Goal: Check status: Check status

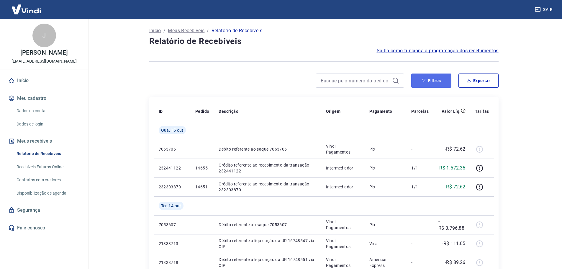
click at [424, 81] on icon "button" at bounding box center [424, 81] width 4 height 4
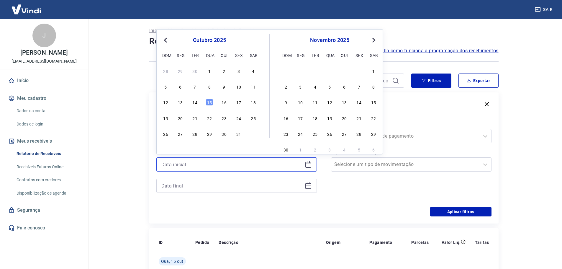
click at [198, 166] on input at bounding box center [232, 164] width 141 height 9
click at [239, 88] on div "10" at bounding box center [238, 86] width 7 height 7
type input "[DATE]"
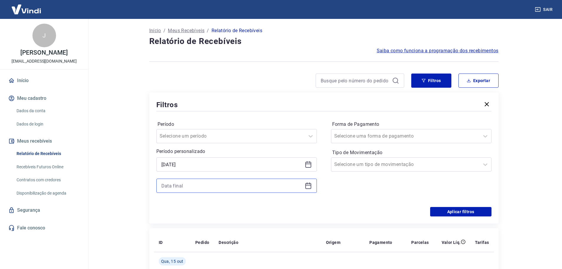
click at [185, 183] on input at bounding box center [232, 185] width 141 height 9
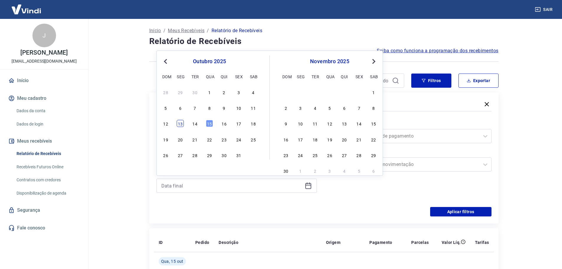
click at [180, 122] on div "13" at bounding box center [180, 123] width 7 height 7
type input "[DATE]"
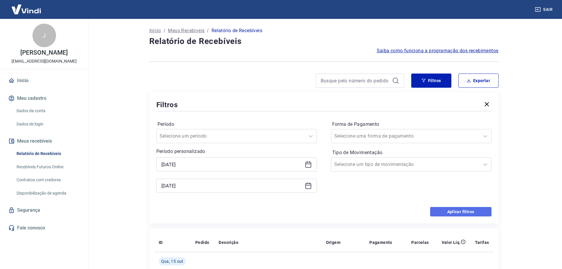
click at [460, 213] on button "Aplicar filtros" at bounding box center [460, 211] width 61 height 9
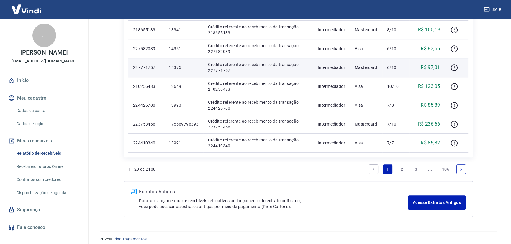
scroll to position [370, 0]
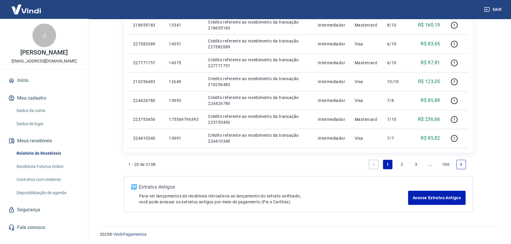
click at [460, 165] on icon "Next page" at bounding box center [461, 165] width 4 height 4
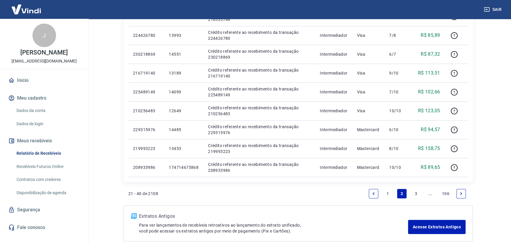
scroll to position [370, 0]
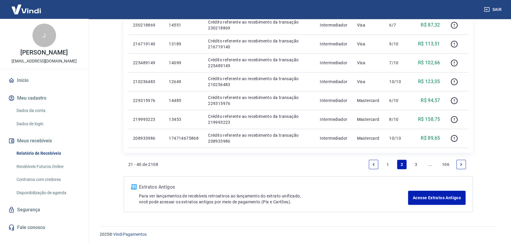
click at [446, 165] on link "106" at bounding box center [446, 164] width 12 height 9
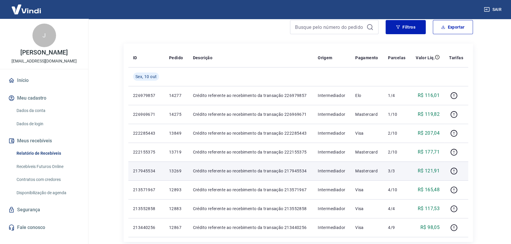
scroll to position [80, 0]
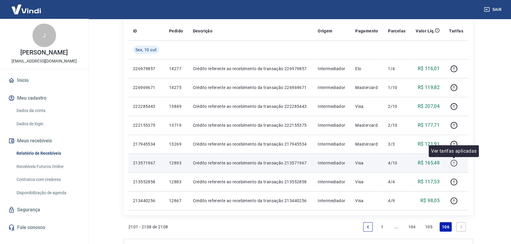
click at [452, 165] on icon "button" at bounding box center [454, 163] width 7 height 7
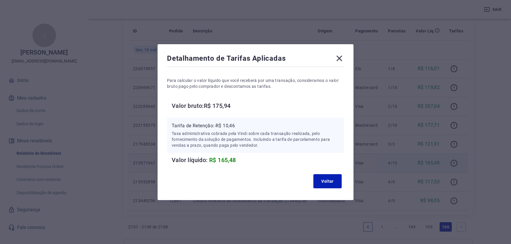
click at [339, 58] on icon at bounding box center [339, 58] width 9 height 9
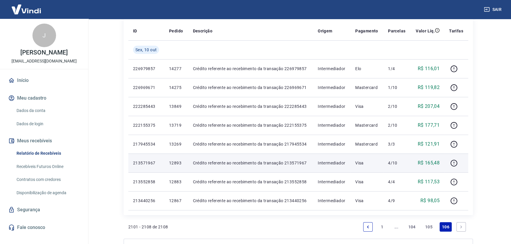
click at [430, 228] on link "105" at bounding box center [429, 227] width 12 height 9
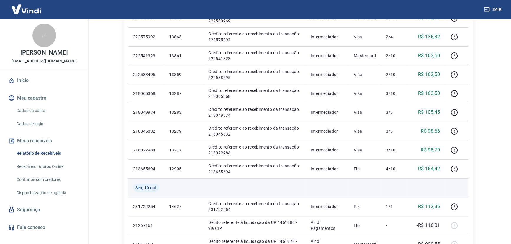
scroll to position [161, 0]
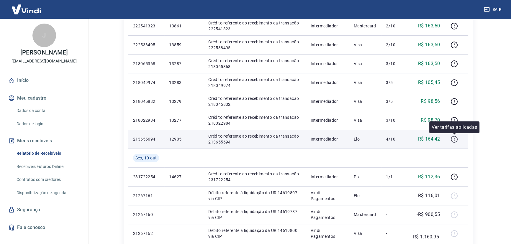
click at [455, 139] on icon "button" at bounding box center [454, 139] width 7 height 7
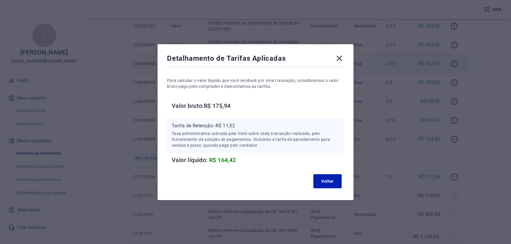
click at [343, 59] on icon at bounding box center [339, 58] width 9 height 9
